Goal: Register for event/course

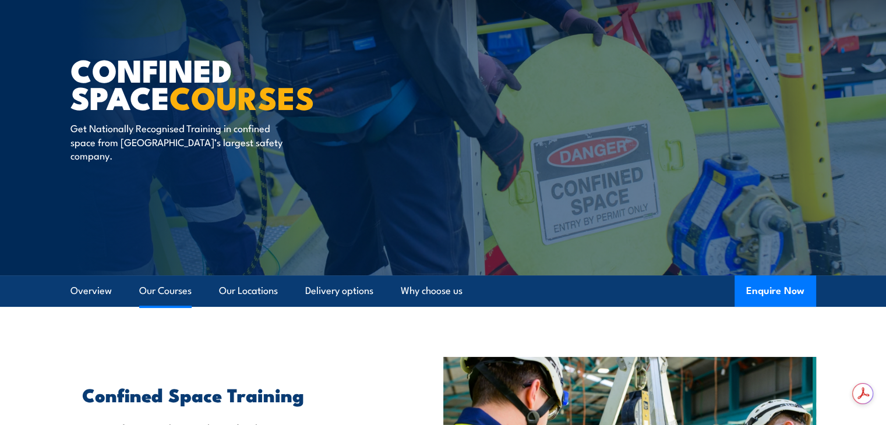
click at [170, 289] on link "Our Courses" at bounding box center [165, 290] width 52 height 31
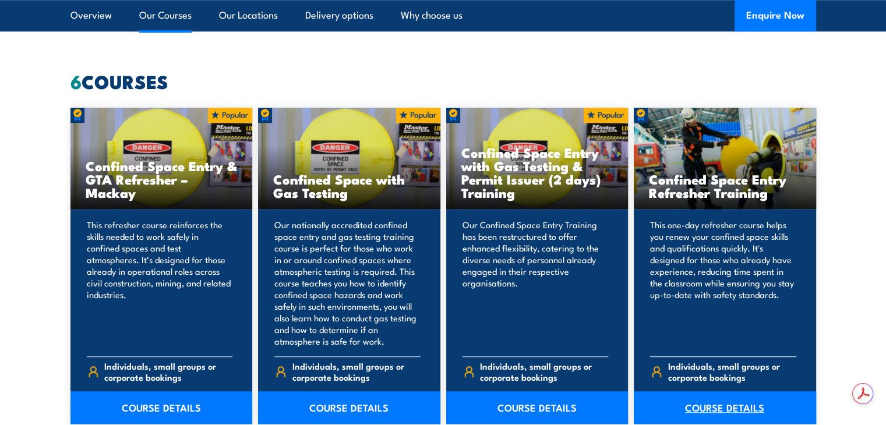
click at [713, 410] on link "COURSE DETAILS" at bounding box center [725, 407] width 182 height 33
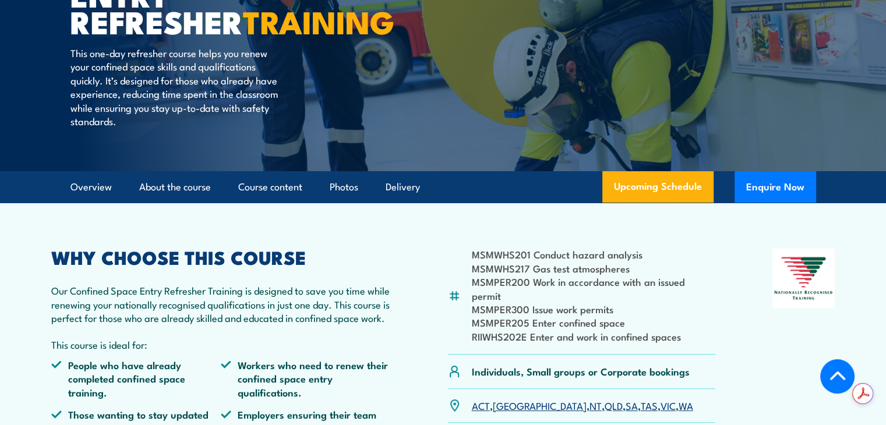
scroll to position [233, 0]
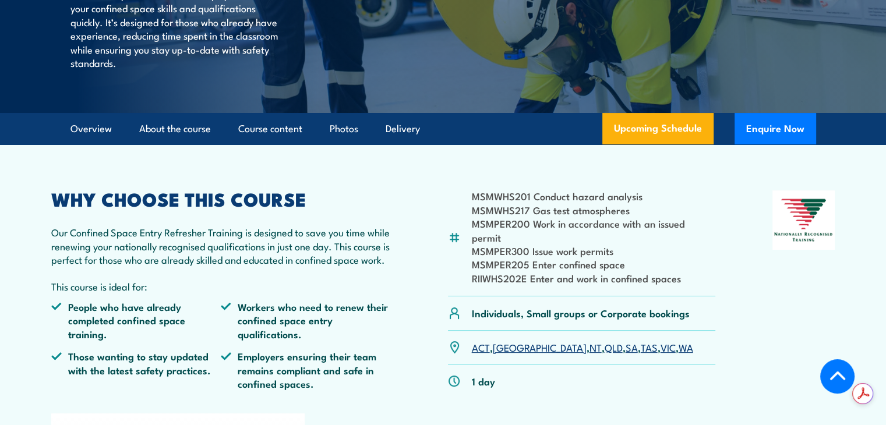
click at [641, 340] on link "TAS" at bounding box center [649, 347] width 17 height 14
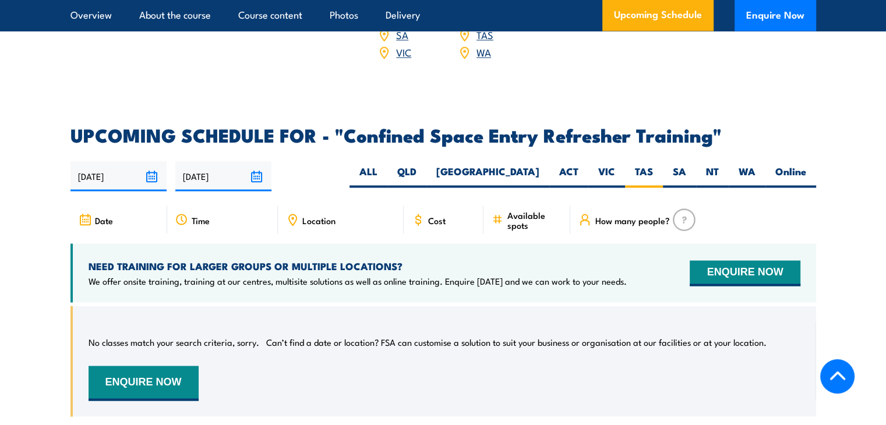
scroll to position [2020, 0]
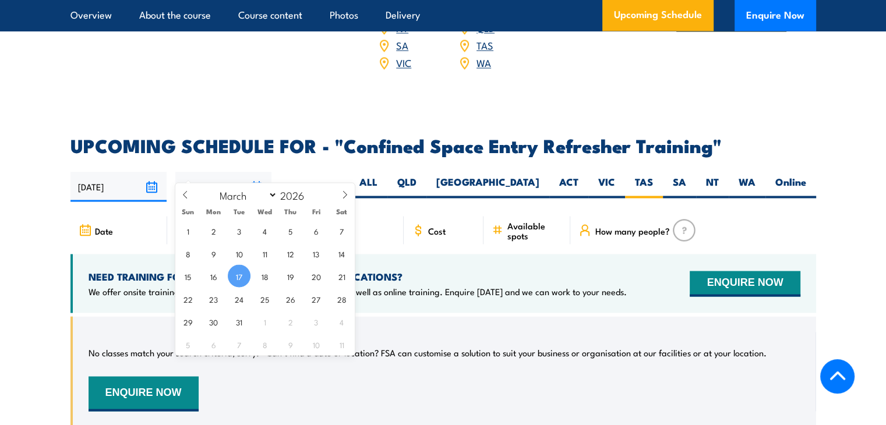
click at [256, 172] on input "[DATE]" at bounding box center [223, 187] width 96 height 30
click at [238, 275] on span "17" at bounding box center [239, 275] width 23 height 23
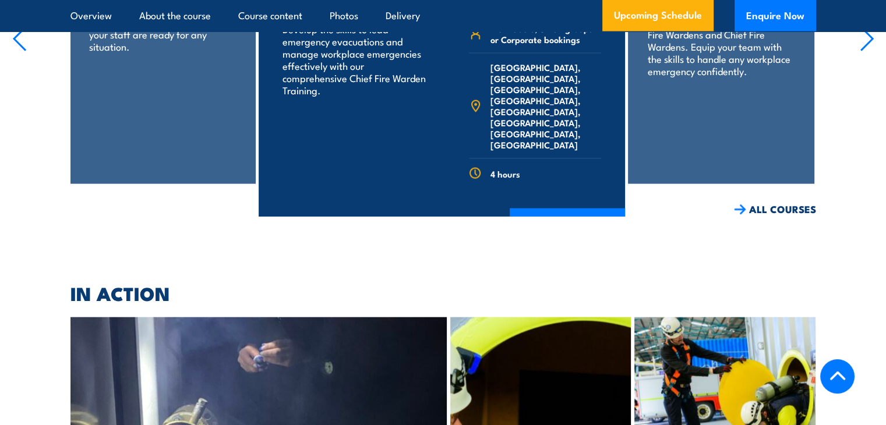
scroll to position [2580, 0]
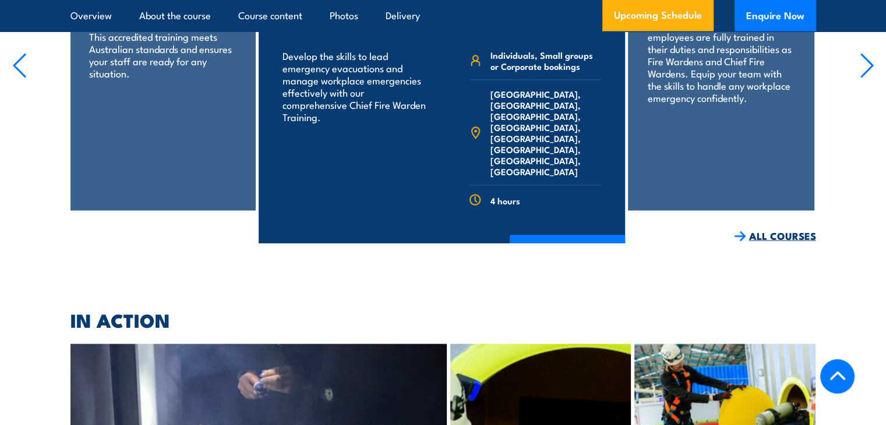
click at [738, 231] on img at bounding box center [740, 236] width 12 height 10
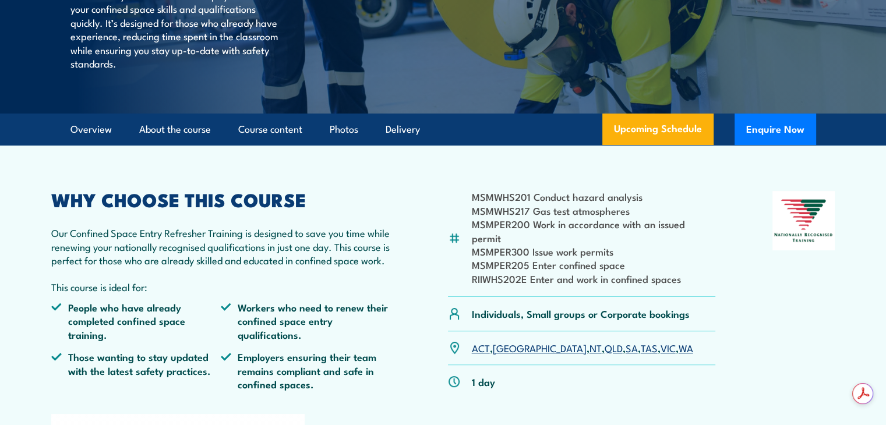
scroll to position [233, 0]
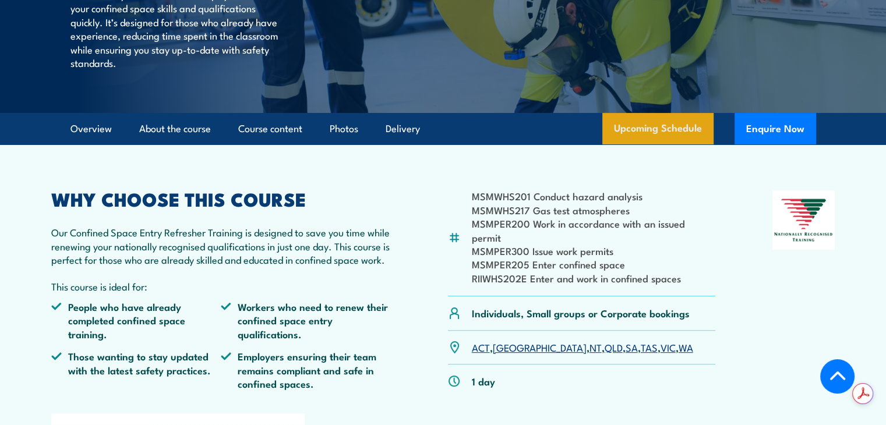
click at [655, 130] on link "Upcoming Schedule" at bounding box center [657, 128] width 111 height 31
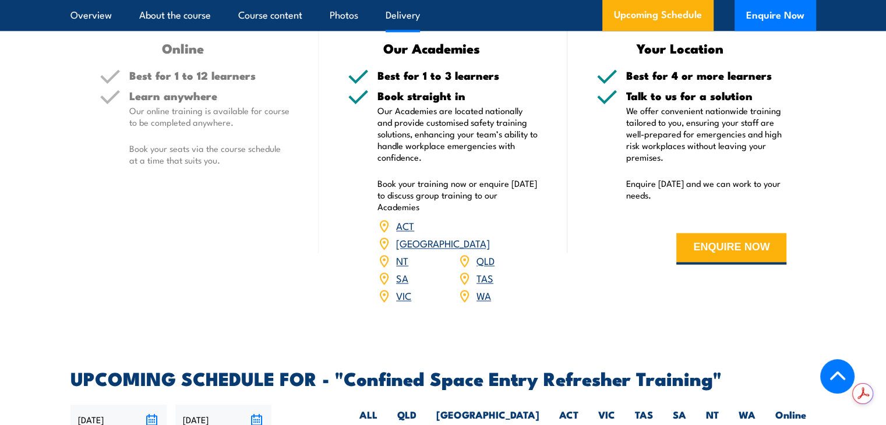
click at [485, 271] on link "TAS" at bounding box center [484, 278] width 17 height 14
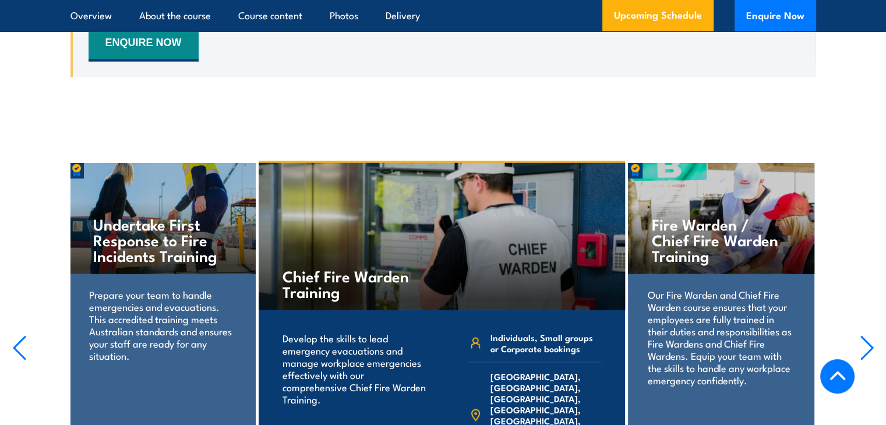
scroll to position [2414, 0]
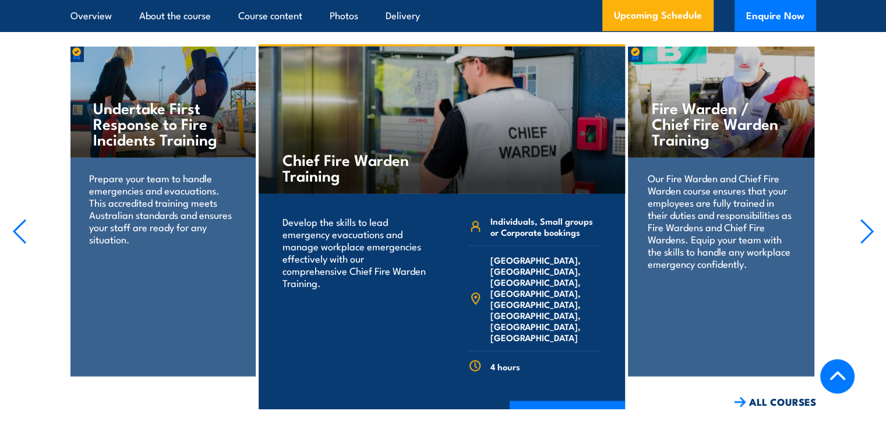
click at [867, 220] on icon "button" at bounding box center [867, 231] width 12 height 23
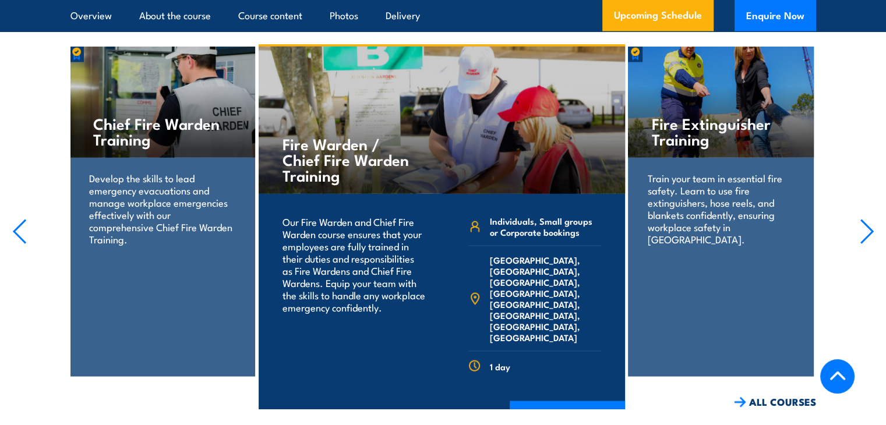
click at [867, 220] on icon "button" at bounding box center [867, 231] width 12 height 23
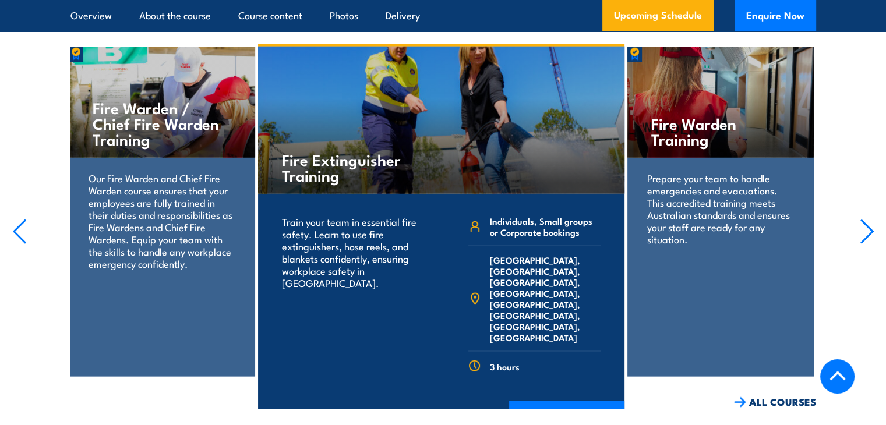
click at [867, 220] on icon "button" at bounding box center [867, 231] width 12 height 23
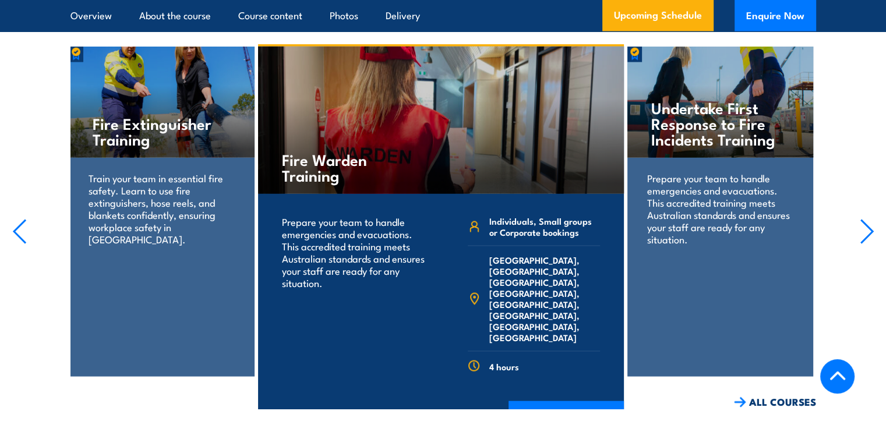
click at [867, 220] on icon "button" at bounding box center [867, 231] width 12 height 23
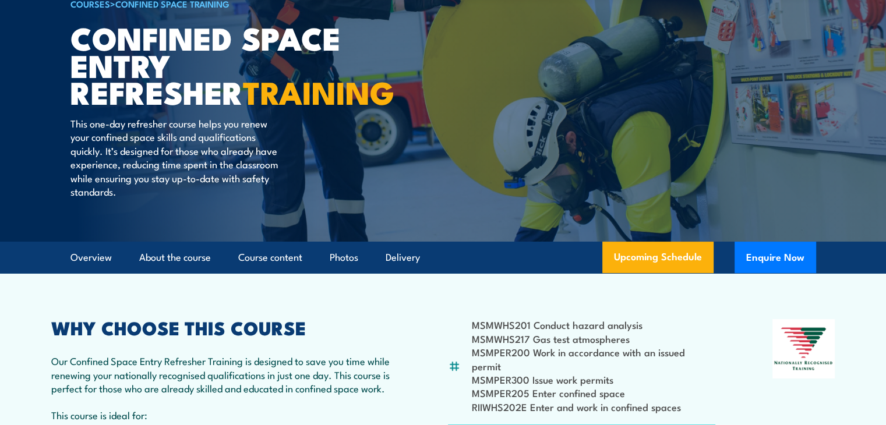
scroll to position [116, 0]
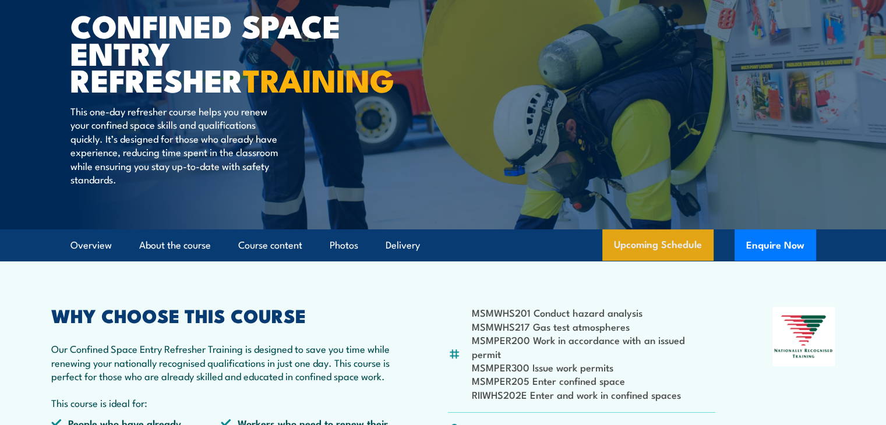
click at [649, 245] on link "Upcoming Schedule" at bounding box center [657, 244] width 111 height 31
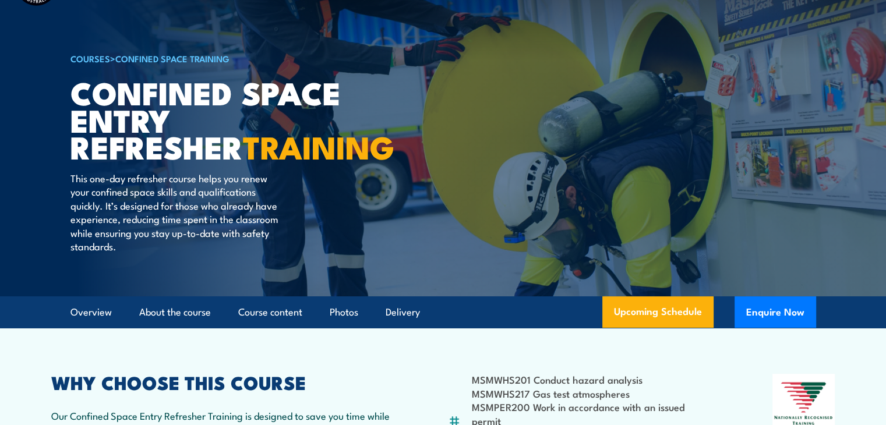
scroll to position [0, 0]
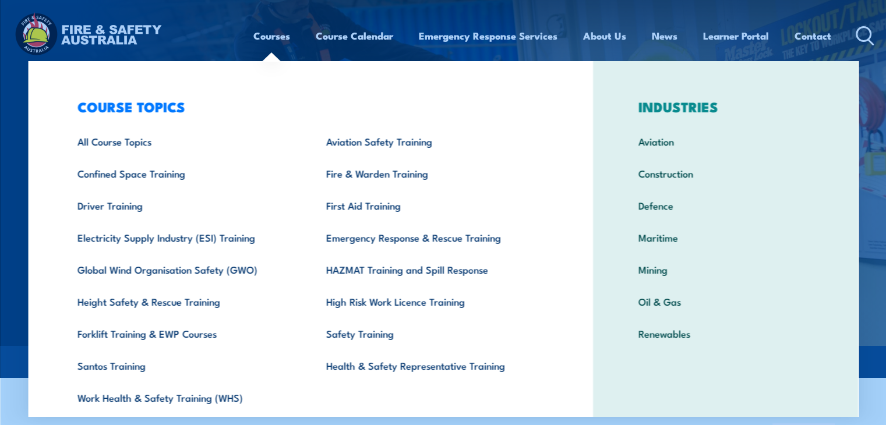
click at [277, 36] on link "Courses" at bounding box center [271, 35] width 37 height 31
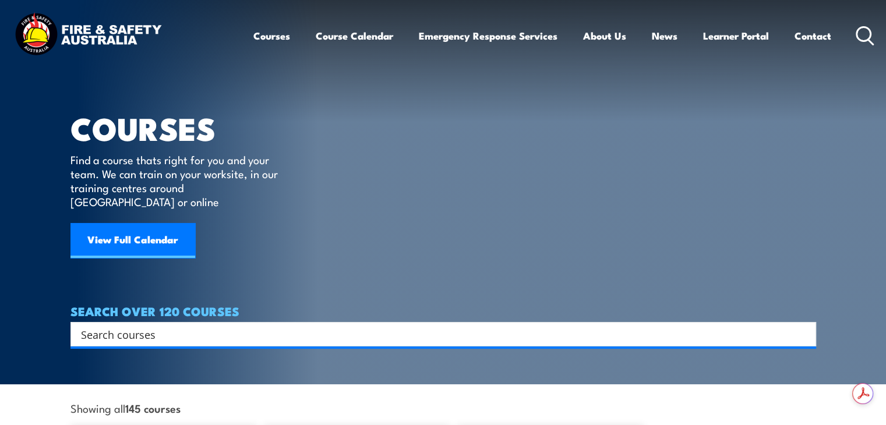
click at [147, 175] on p "Find a course thats right for you and your team. We can train on your worksite,…" at bounding box center [176, 181] width 213 height 56
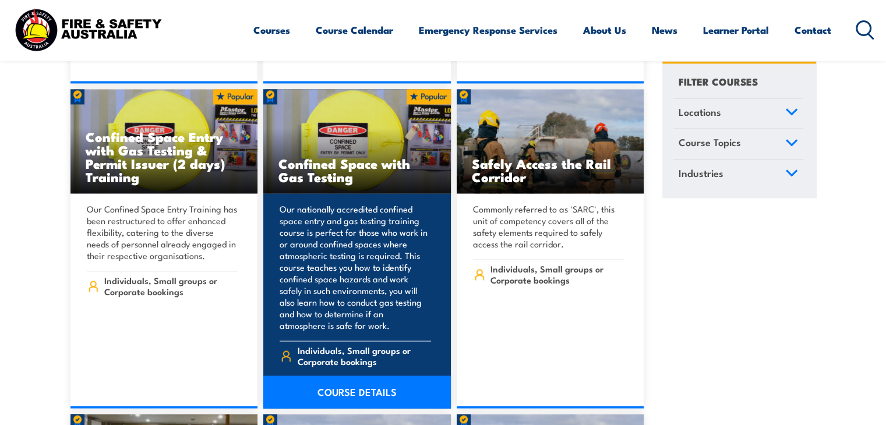
scroll to position [1864, 0]
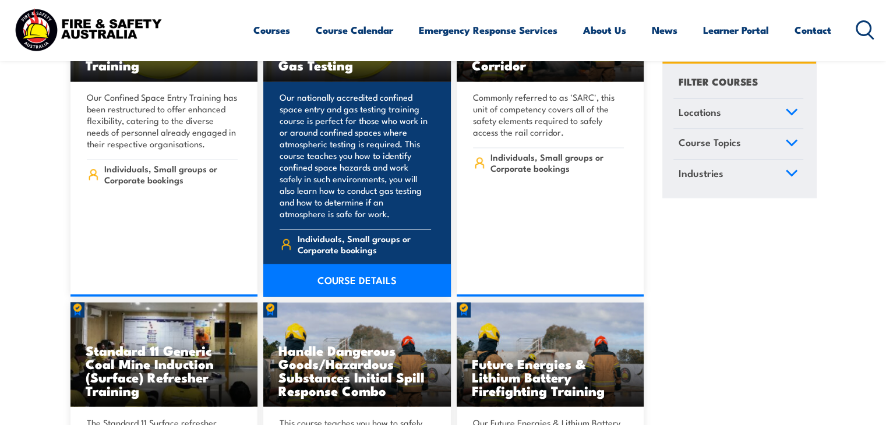
click at [363, 268] on link "COURSE DETAILS" at bounding box center [357, 280] width 188 height 33
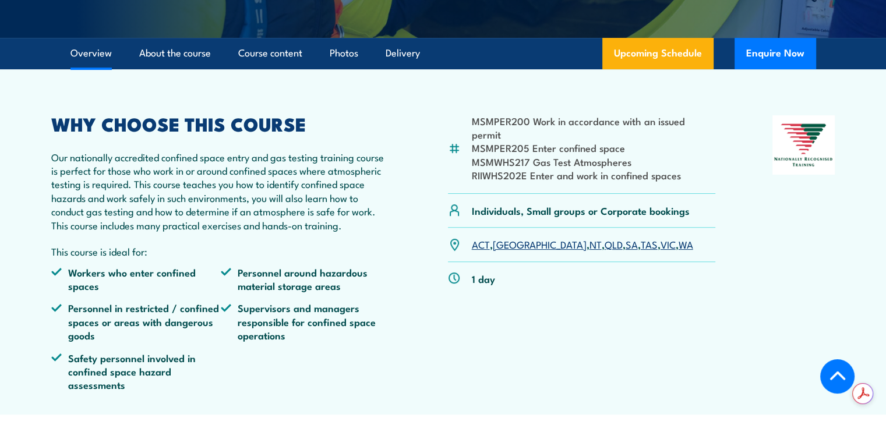
click at [641, 251] on link "TAS" at bounding box center [649, 244] width 17 height 14
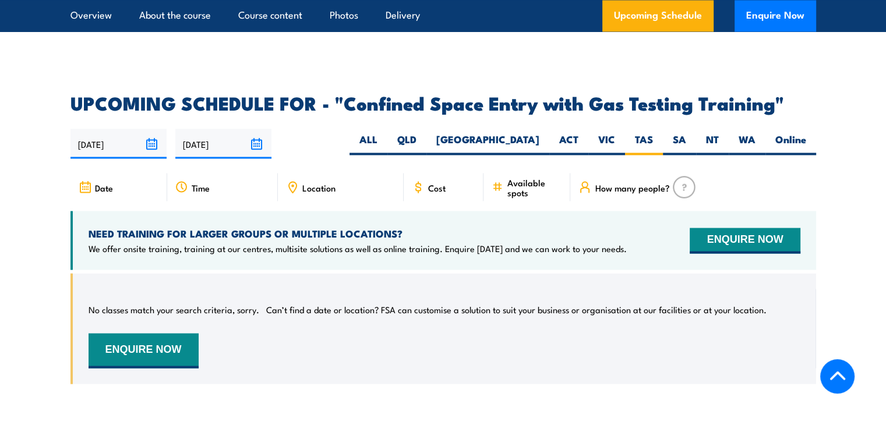
scroll to position [2108, 0]
